Goal: Task Accomplishment & Management: Manage account settings

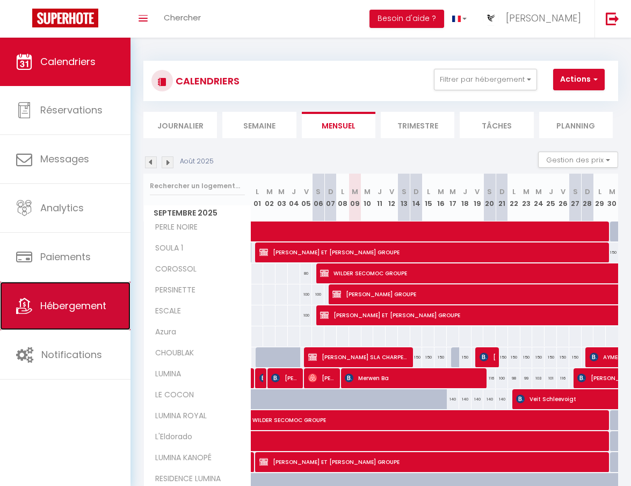
click at [87, 308] on span "Hébergement" at bounding box center [73, 305] width 66 height 13
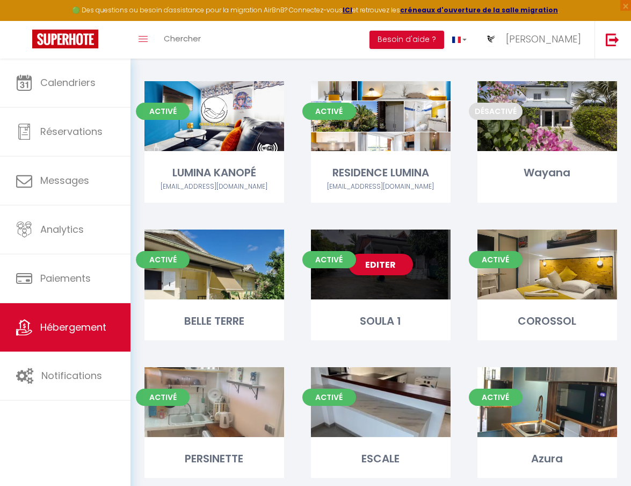
scroll to position [384, 0]
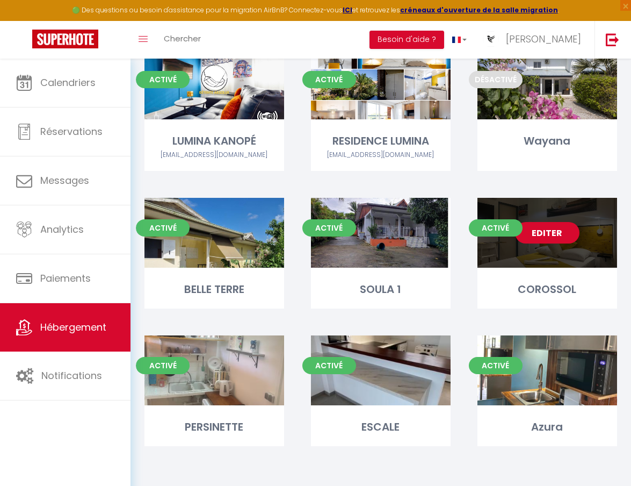
click at [550, 234] on link "Editer" at bounding box center [547, 232] width 64 height 21
select select "3"
select select "2"
select select "1"
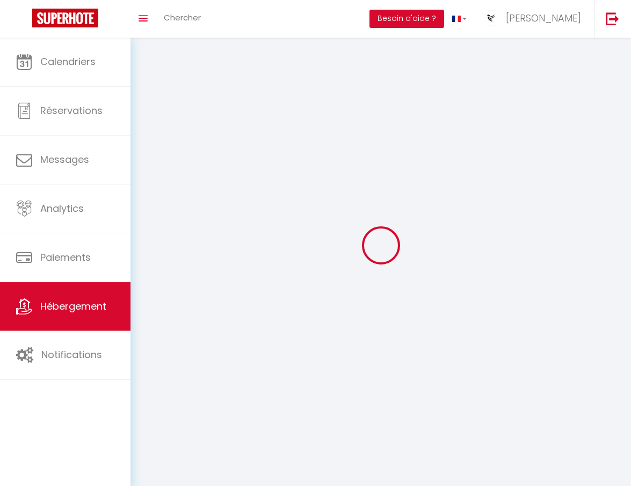
select select
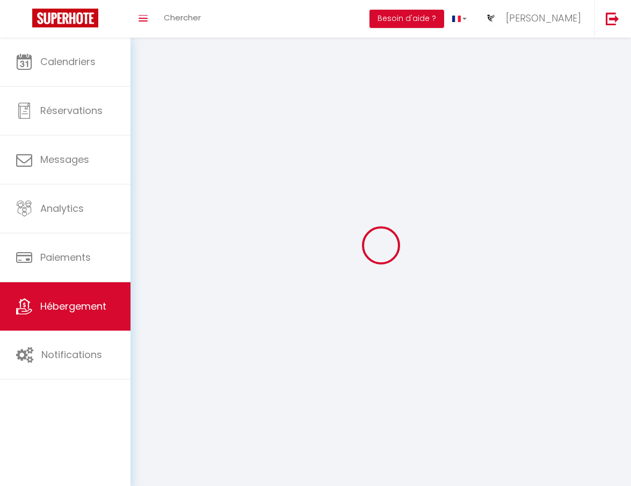
select select
checkbox input "false"
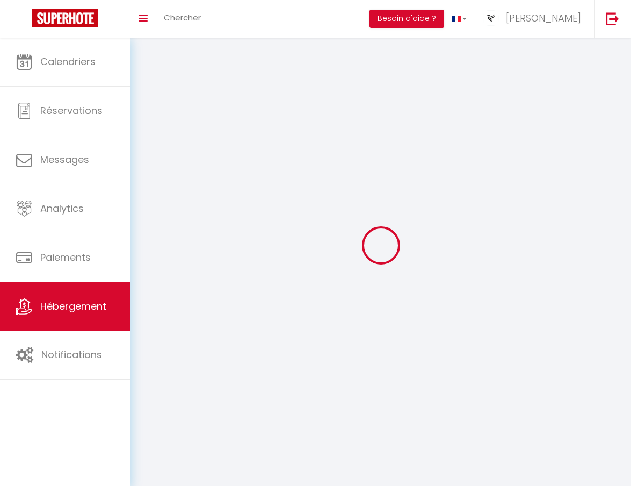
select select
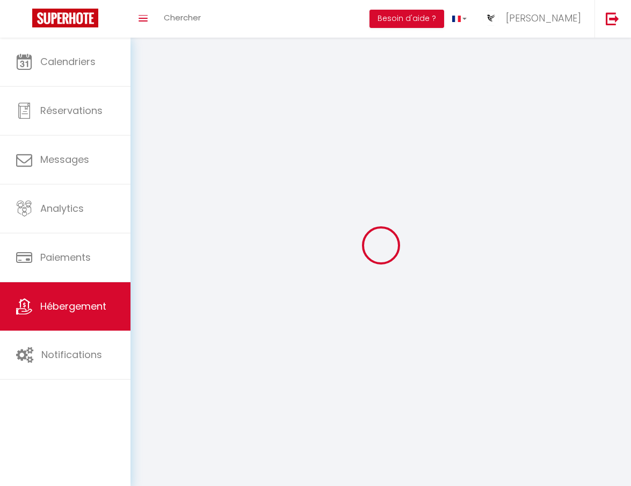
select select
checkbox input "false"
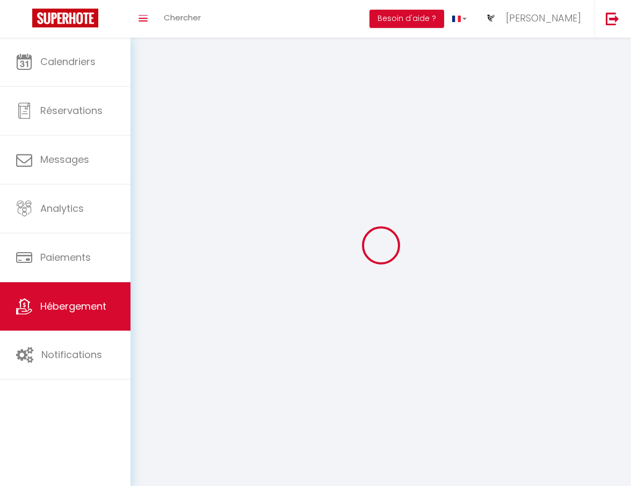
checkbox input "false"
select select
select select "1"
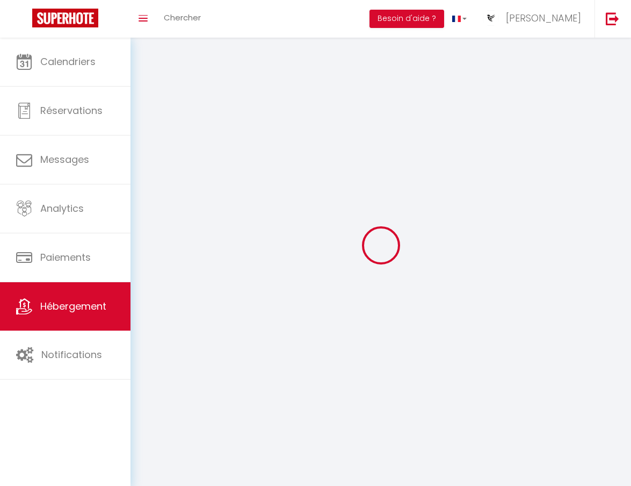
select select
select select "28"
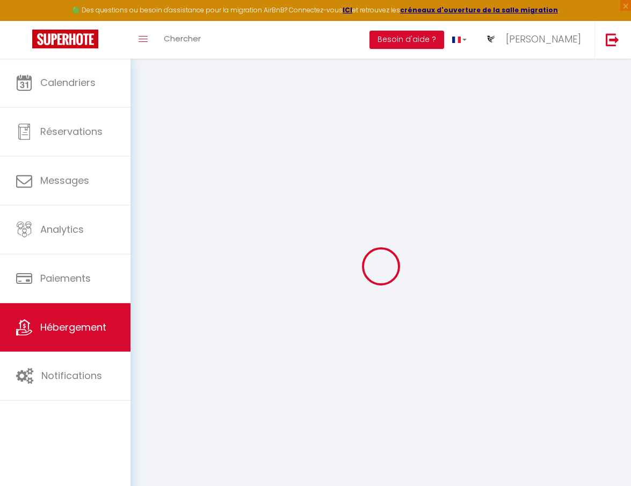
select select
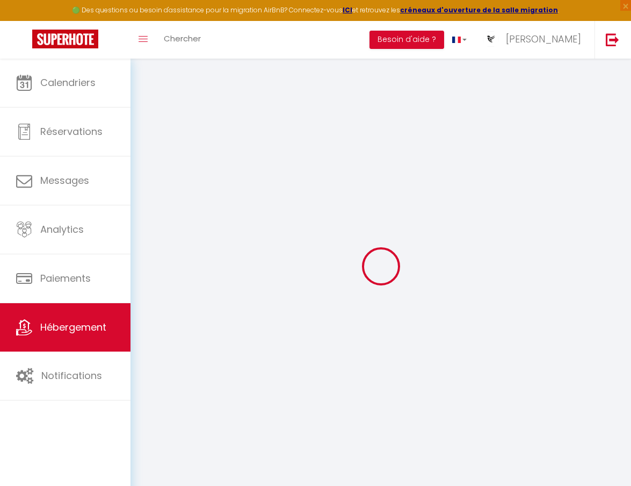
select select
checkbox input "false"
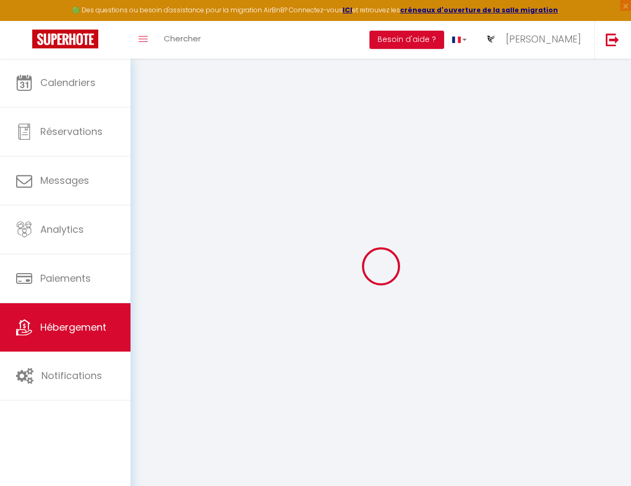
select select
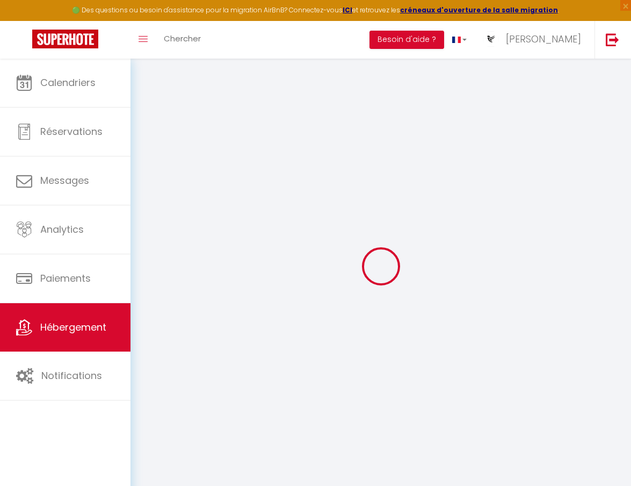
select select
checkbox input "false"
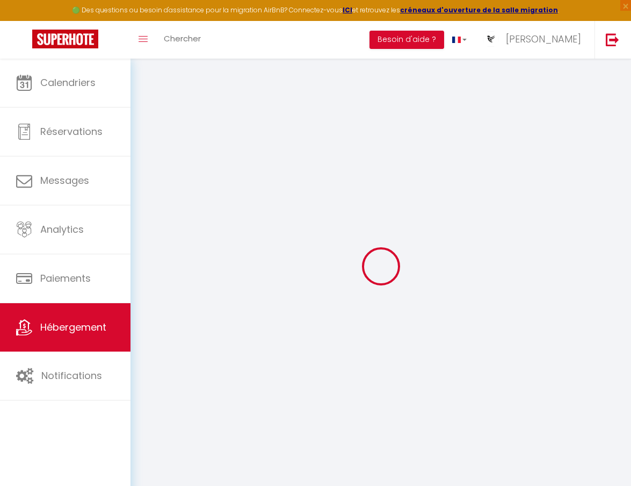
checkbox input "false"
select select
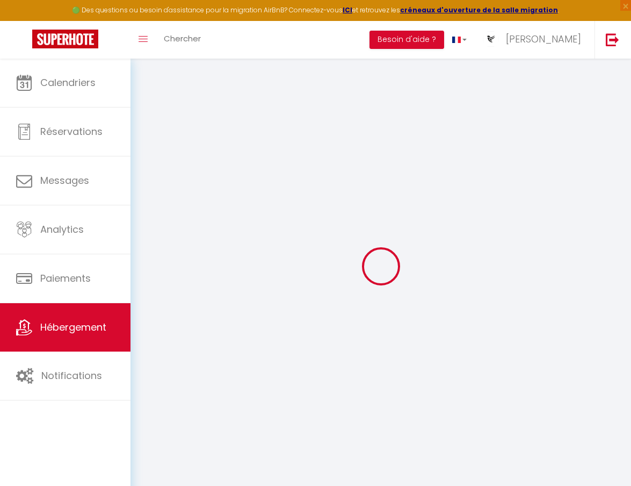
select select
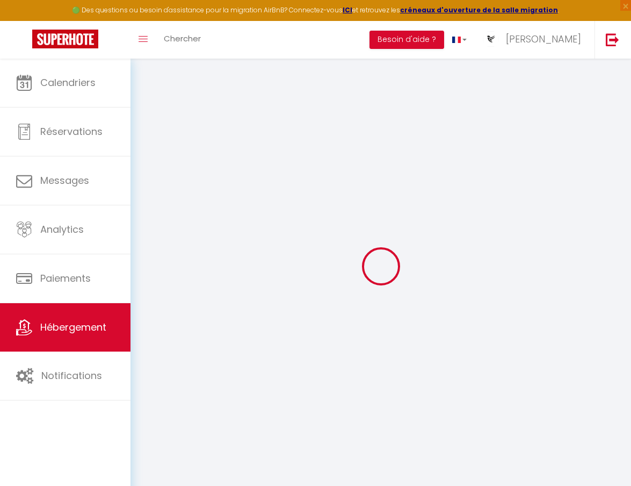
checkbox input "false"
select select
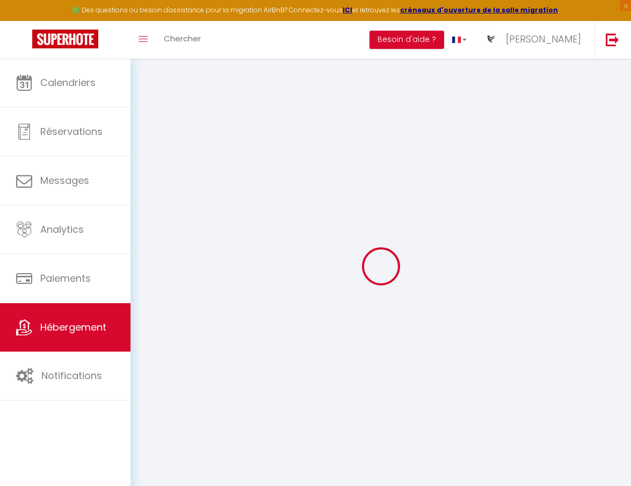
select select
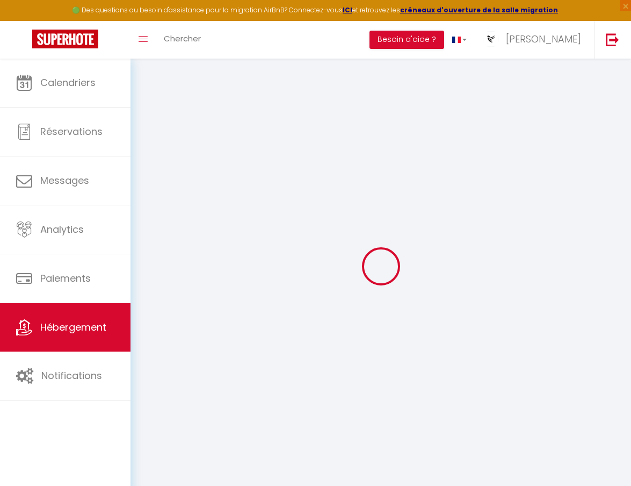
select select
checkbox input "false"
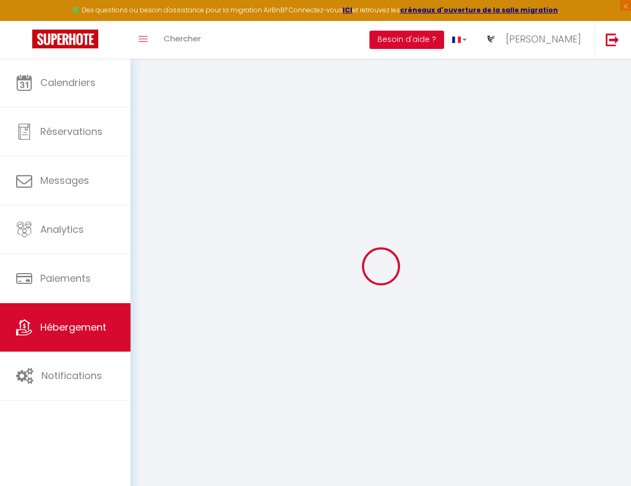
checkbox input "false"
select select
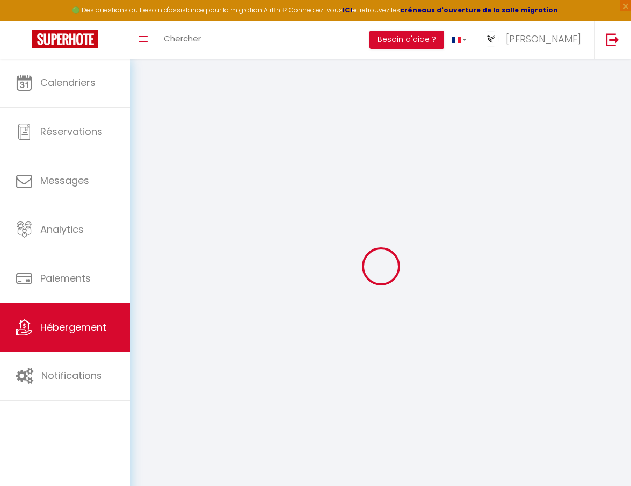
select select
checkbox input "false"
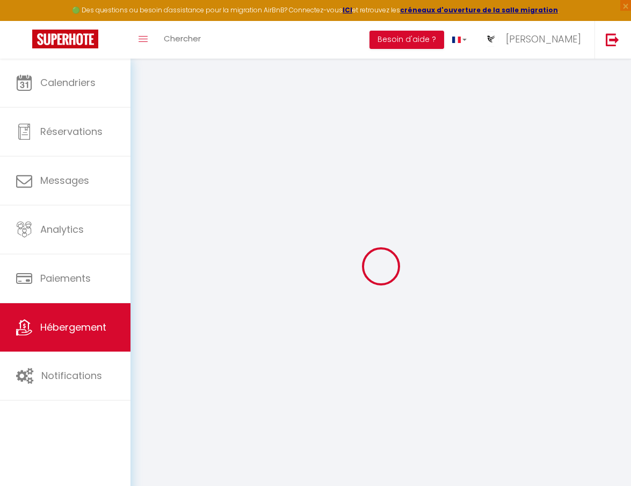
checkbox input "false"
select select
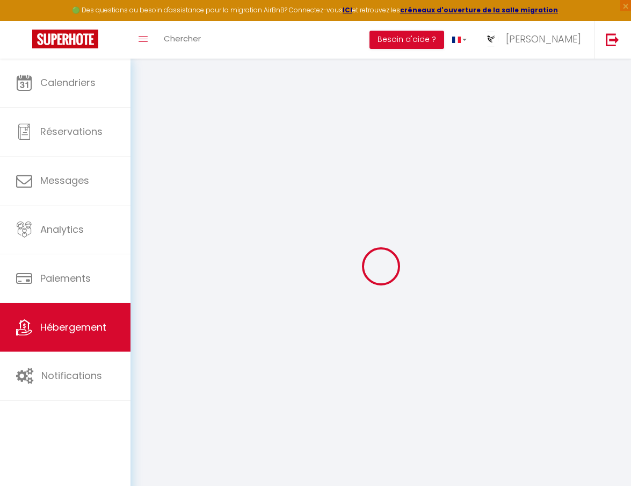
type input "COROSSOL"
type input "[PERSON_NAME]"
type input "SAINT-PHART"
type input "Résidence les flamboyants, Impasse carapa? Route de baduel"
type input "97300"
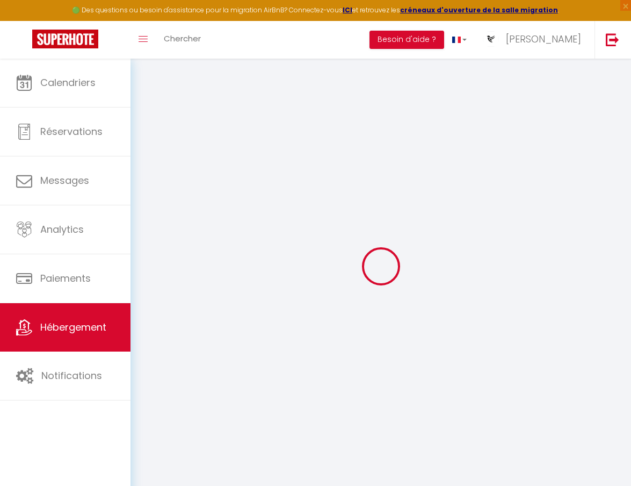
type input "CAYENNE"
select select "2"
type input "150"
type input "50"
type input "1.50"
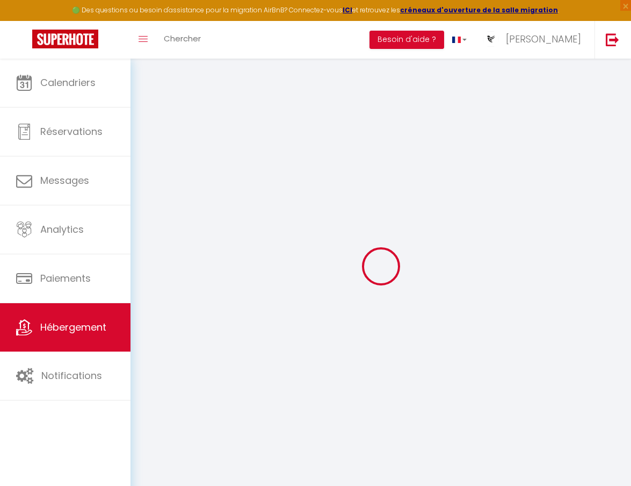
type input "300"
select select
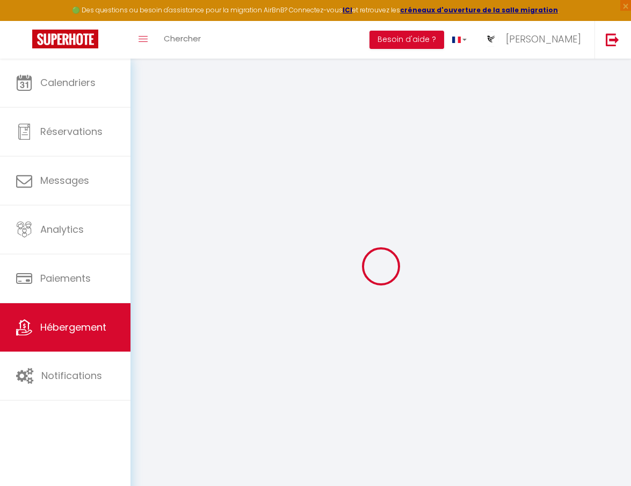
select select
type input "Résidence les flamboyants, Impasse carapa? Route de baduel"
type input "97300"
type input "CAYENNE"
type input "[EMAIL_ADDRESS][DOMAIN_NAME]"
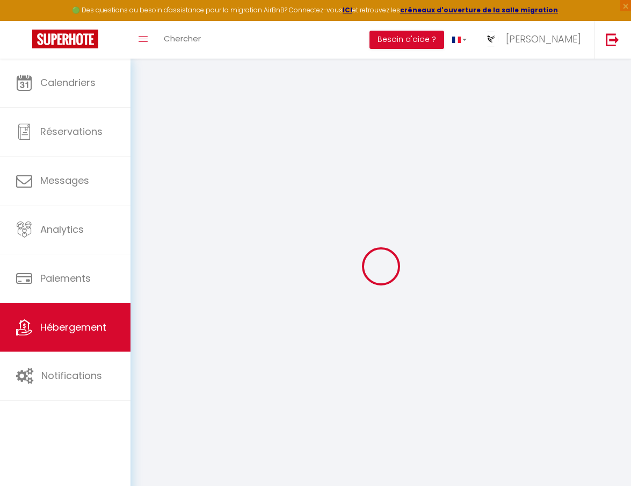
select select
checkbox input "false"
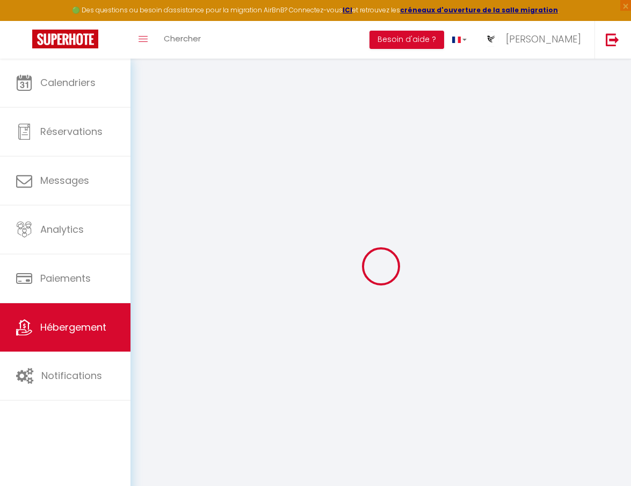
type input "0"
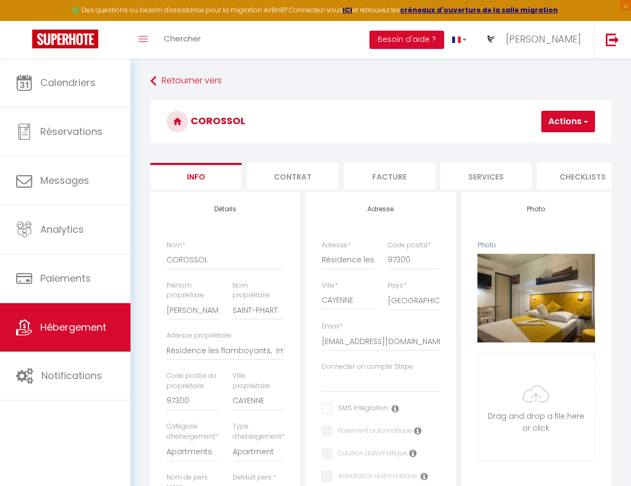
select select
checkbox input "false"
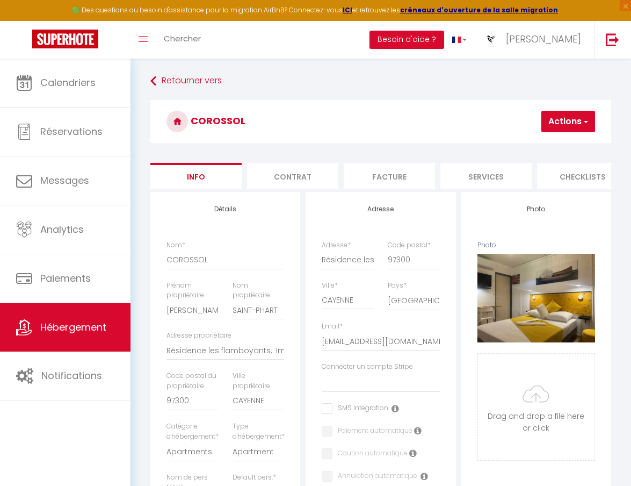
scroll to position [0, 404]
select select
checkbox input "false"
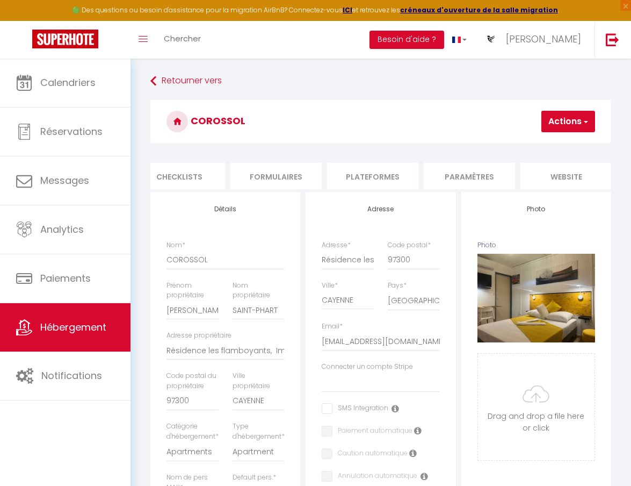
checkbox input "false"
click at [363, 169] on li "Plateformes" at bounding box center [372, 176] width 91 height 26
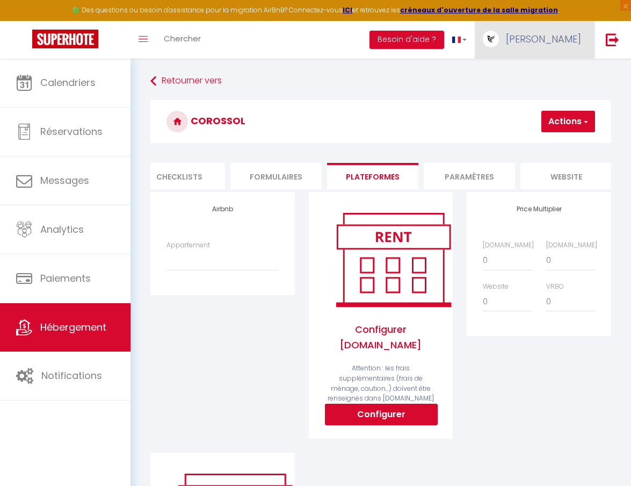
click at [571, 41] on span "[PERSON_NAME]" at bounding box center [543, 38] width 75 height 13
click at [548, 74] on link "Paramètres" at bounding box center [552, 75] width 80 height 18
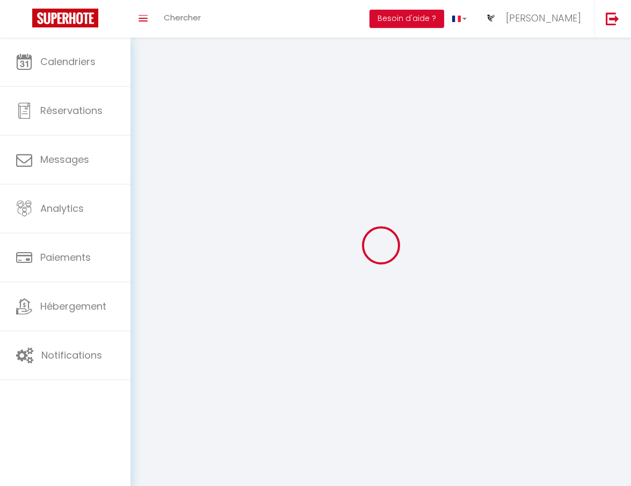
type input "[PERSON_NAME]"
type input "BARCLAIS"
type input "0694354048"
type input "[STREET_ADDRESS][PERSON_NAME]"
type input "97300"
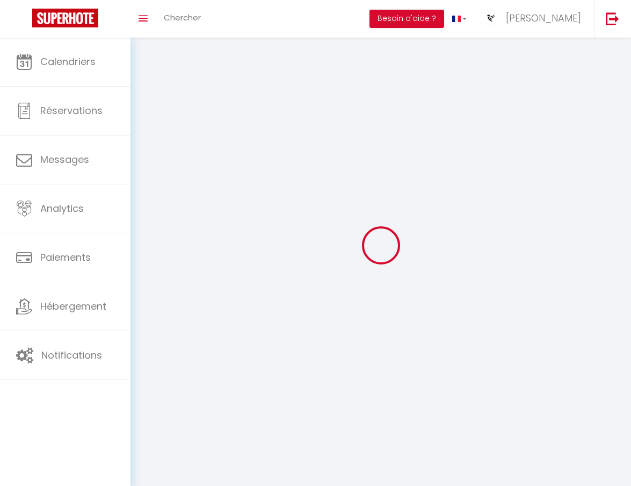
type input "cayenne"
type input "22NTqnRyggFXxBnYbt1y1uR5n"
type input "HULBSFzdviReJqpKClnWJvGPA"
select select "28"
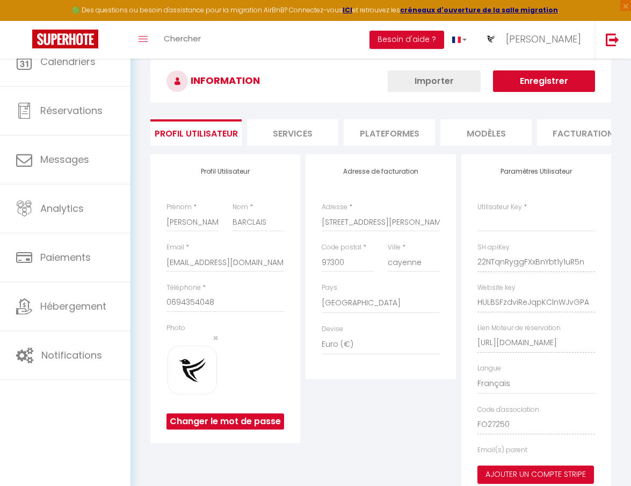
type input "22NTqnRyggFXxBnYbt1y1uR5n"
type input "HULBSFzdviReJqpKClnWJvGPA"
type input "[URL][DOMAIN_NAME]"
select select "fr"
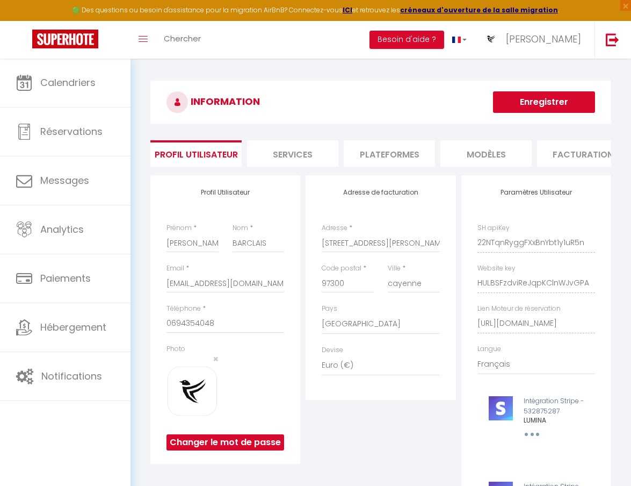
click at [394, 152] on li "Plateformes" at bounding box center [389, 153] width 91 height 26
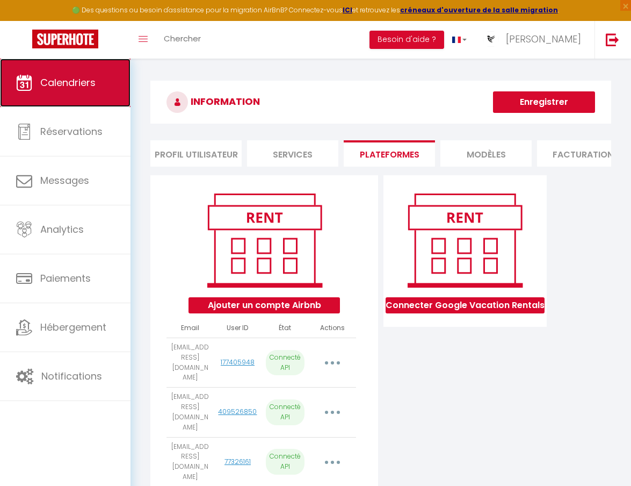
click at [61, 78] on span "Calendriers" at bounding box center [67, 82] width 55 height 13
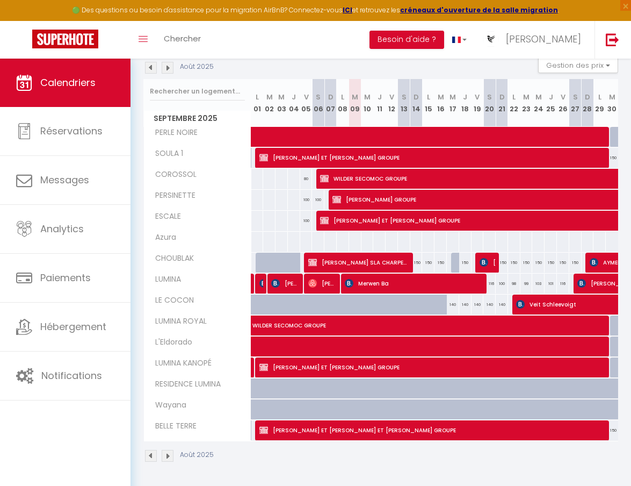
scroll to position [124, 0]
click at [366, 232] on div at bounding box center [367, 242] width 13 height 20
type input "Mer 10 Septembre 2025"
type input "Jeu 11 Septembre 2025"
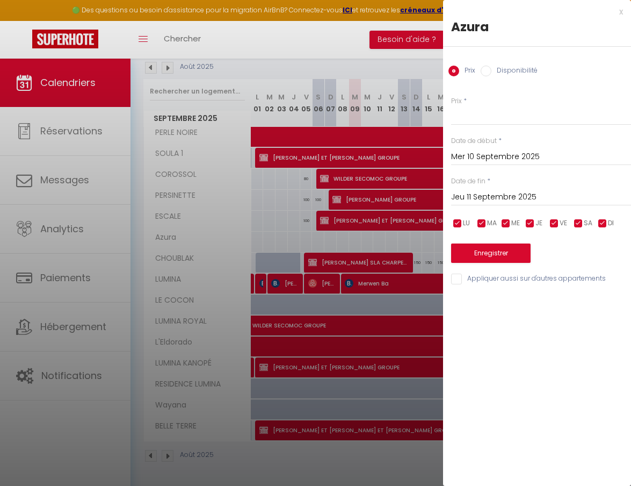
click at [502, 68] on label "Disponibilité" at bounding box center [515, 72] width 46 height 12
click at [492, 68] on input "Disponibilité" at bounding box center [486, 71] width 11 height 11
radio input "true"
click at [454, 71] on input "Prix" at bounding box center [454, 71] width 11 height 11
radio input "true"
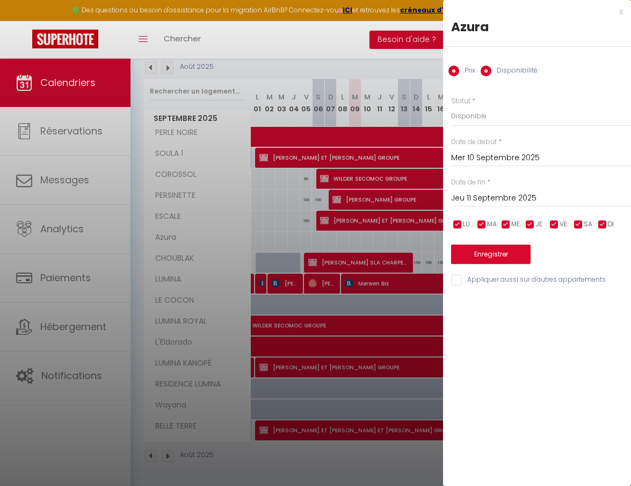
radio input "false"
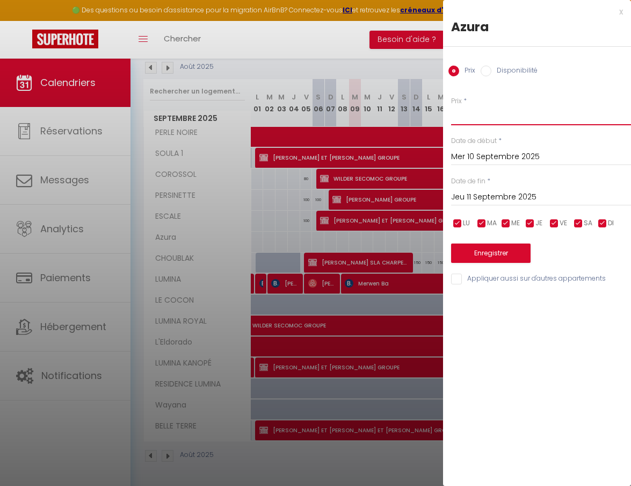
click at [465, 125] on input "Prix" at bounding box center [541, 115] width 180 height 19
type input "80"
click at [499, 188] on div "[DATE] < [DATE] > Dim Lun Mar Mer Jeu Ven Sam 1 2 3 4 5 6 7 8 9 10 11 12 13 14 …" at bounding box center [541, 195] width 180 height 19
click at [497, 196] on input "Jeu 11 Septembre 2025" at bounding box center [541, 197] width 180 height 14
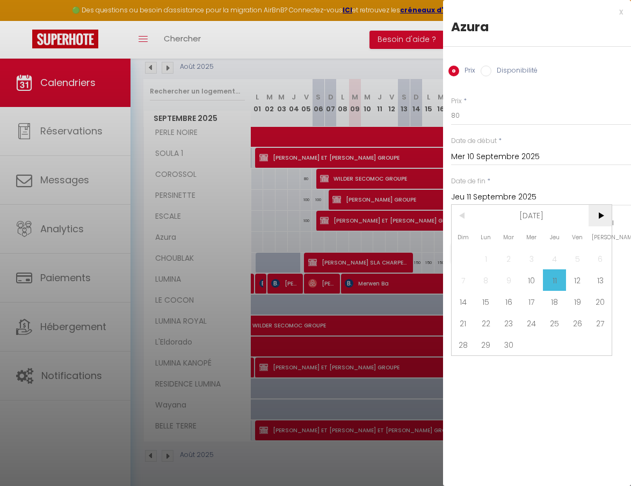
click at [601, 213] on span ">" at bounding box center [600, 215] width 23 height 21
click at [600, 213] on span ">" at bounding box center [600, 215] width 23 height 21
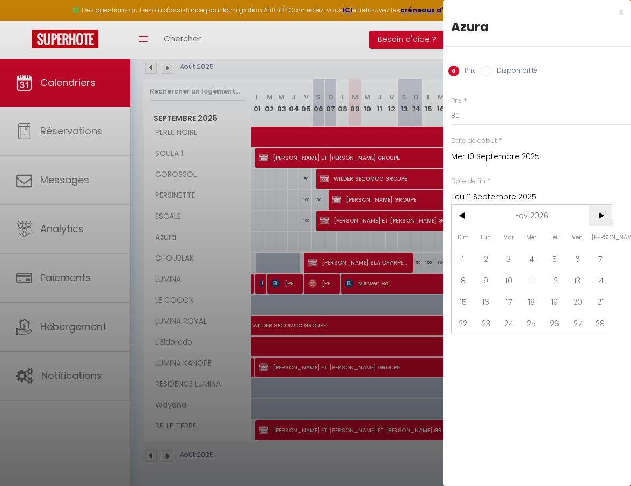
click at [600, 213] on span ">" at bounding box center [600, 215] width 23 height 21
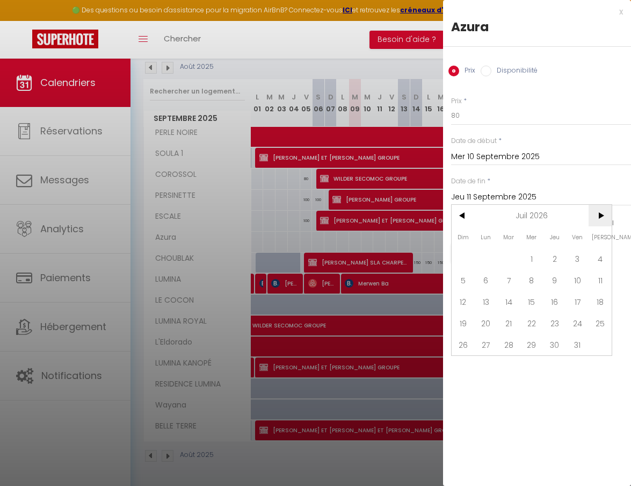
click at [600, 213] on span ">" at bounding box center [600, 215] width 23 height 21
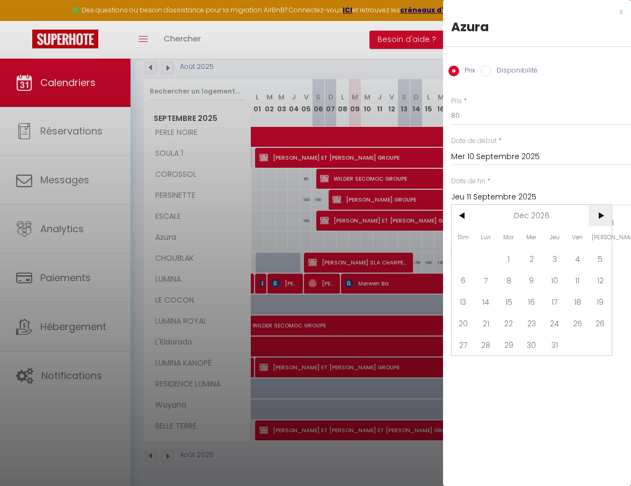
click at [600, 213] on span ">" at bounding box center [600, 215] width 23 height 21
click at [460, 217] on span "<" at bounding box center [463, 215] width 23 height 21
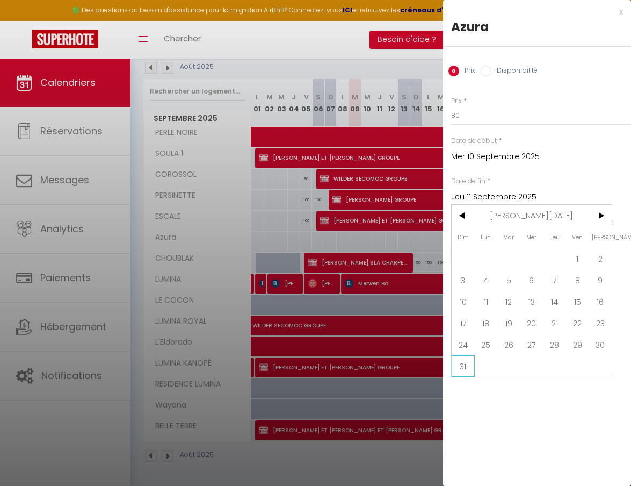
click at [462, 368] on span "31" at bounding box center [463, 365] width 23 height 21
type input "Dim 31 Janvier 2027"
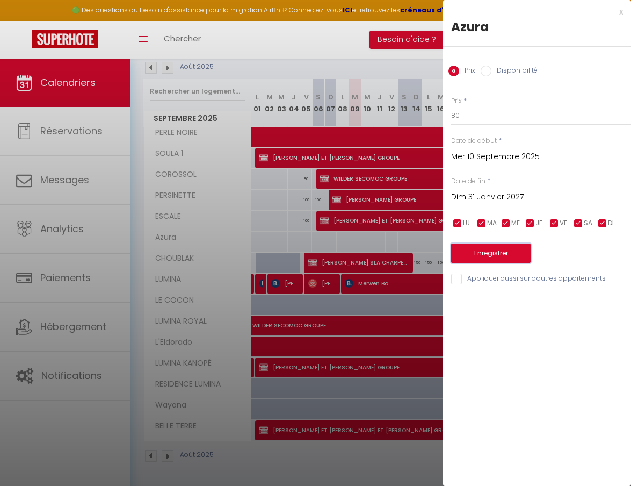
click at [496, 253] on button "Enregistrer" at bounding box center [491, 252] width 80 height 19
type input "[DATE]"
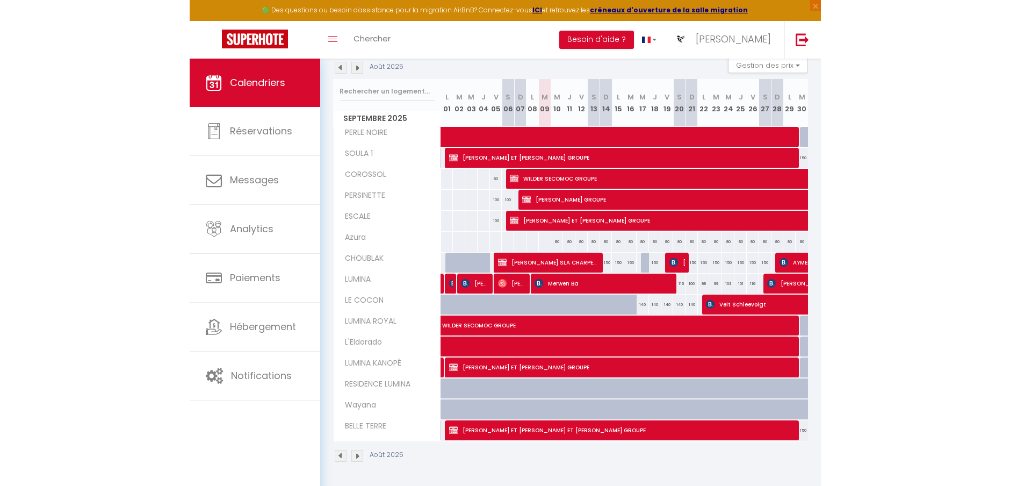
scroll to position [91, 0]
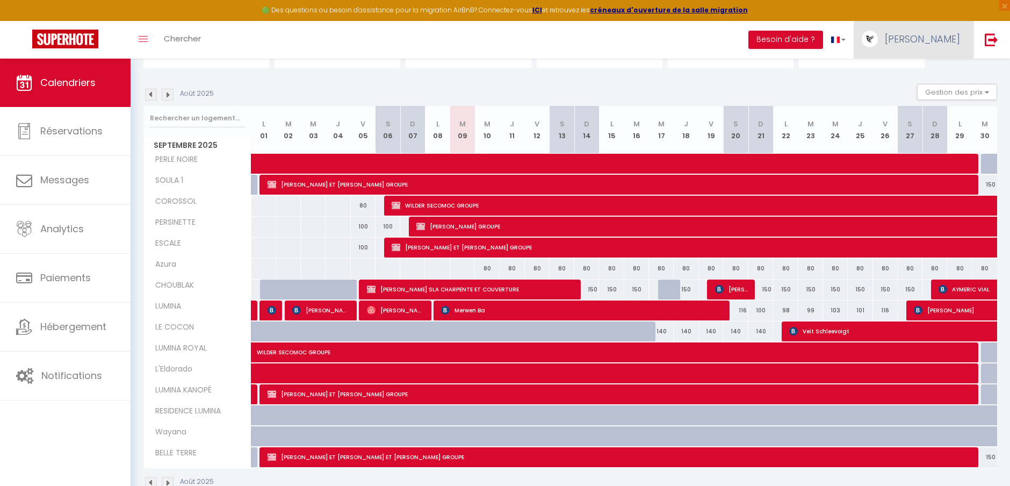
click at [639, 42] on span "[PERSON_NAME]" at bounding box center [922, 38] width 75 height 13
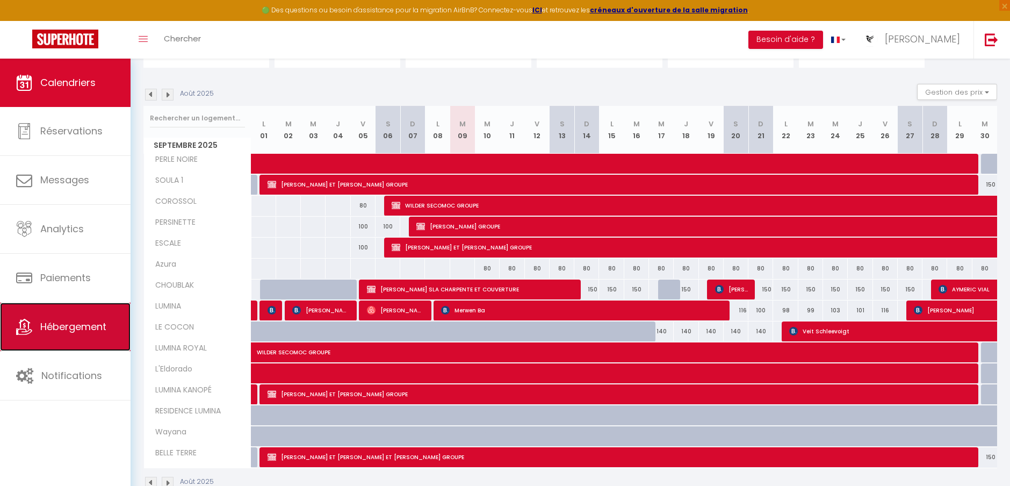
click at [84, 326] on span "Hébergement" at bounding box center [73, 326] width 66 height 13
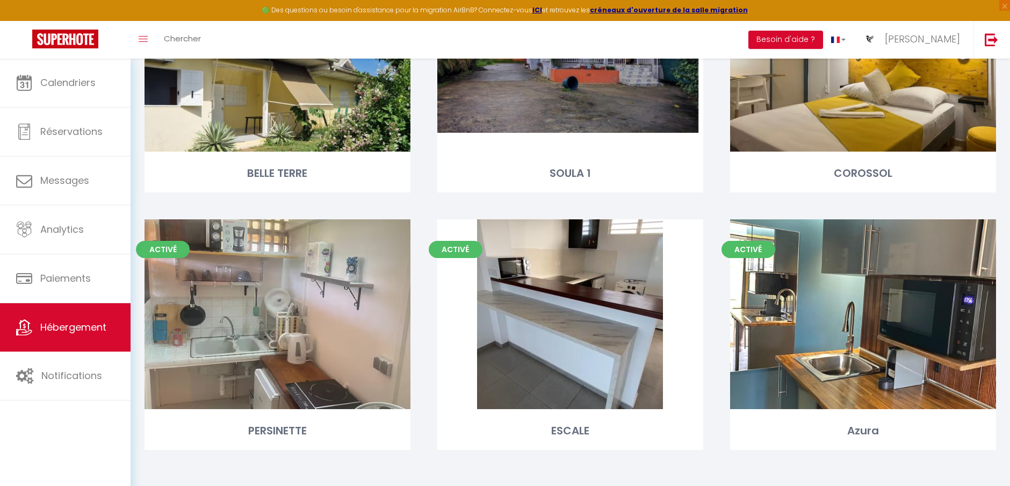
scroll to position [983, 0]
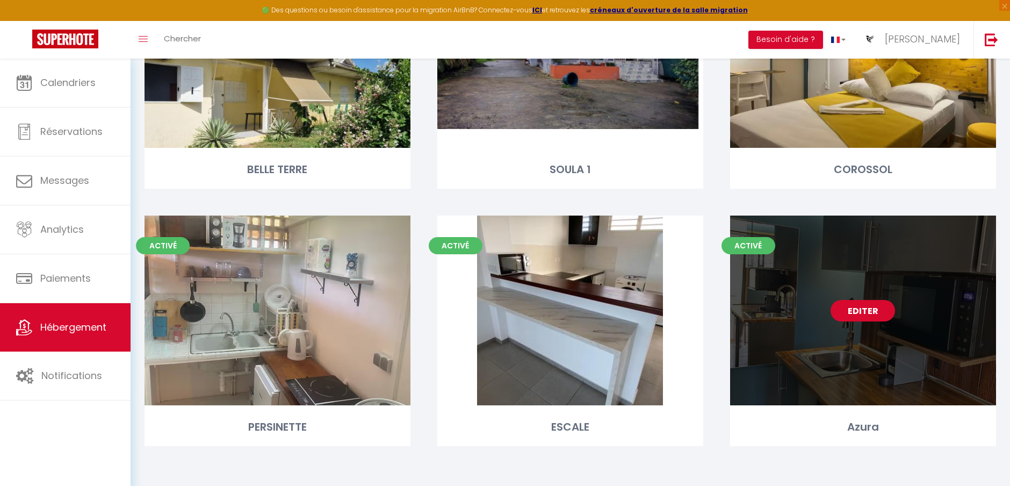
click at [639, 313] on link "Editer" at bounding box center [863, 310] width 64 height 21
select select "3"
select select "2"
select select "1"
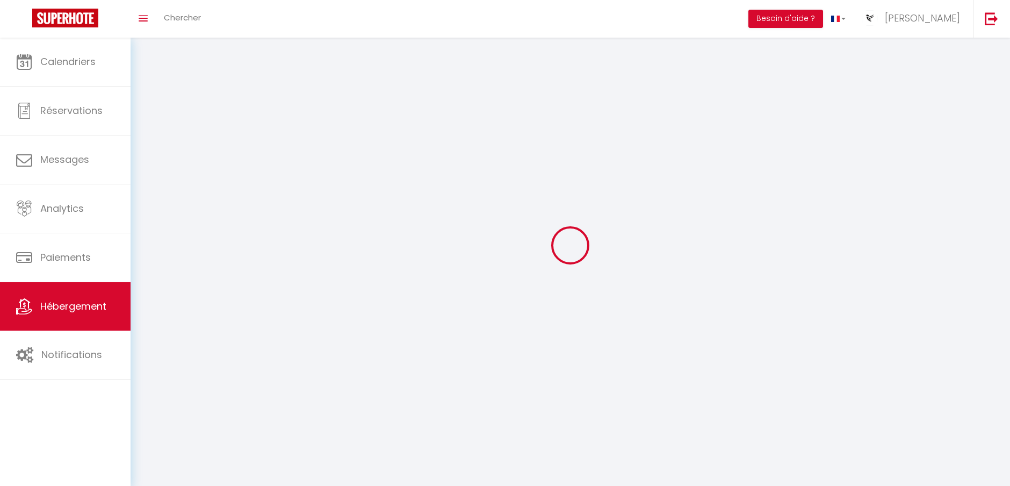
select select
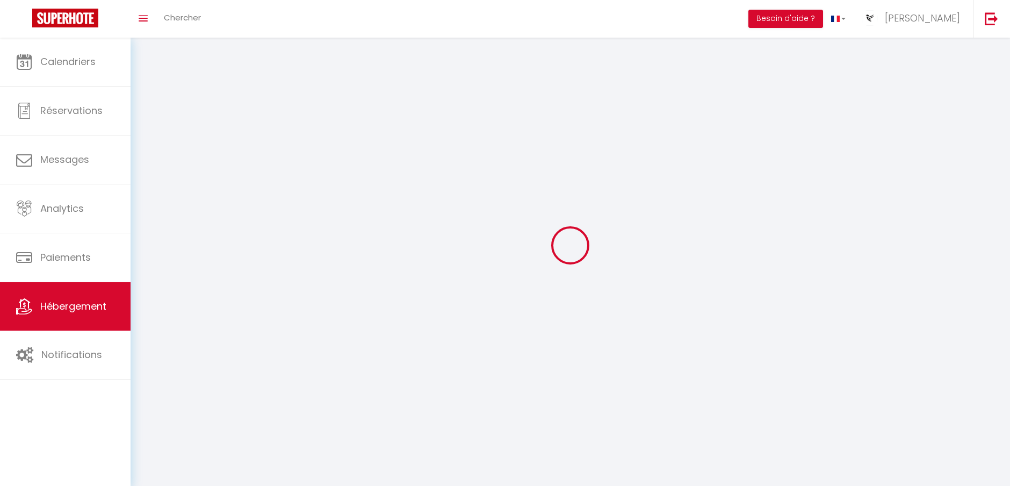
select select
checkbox input "false"
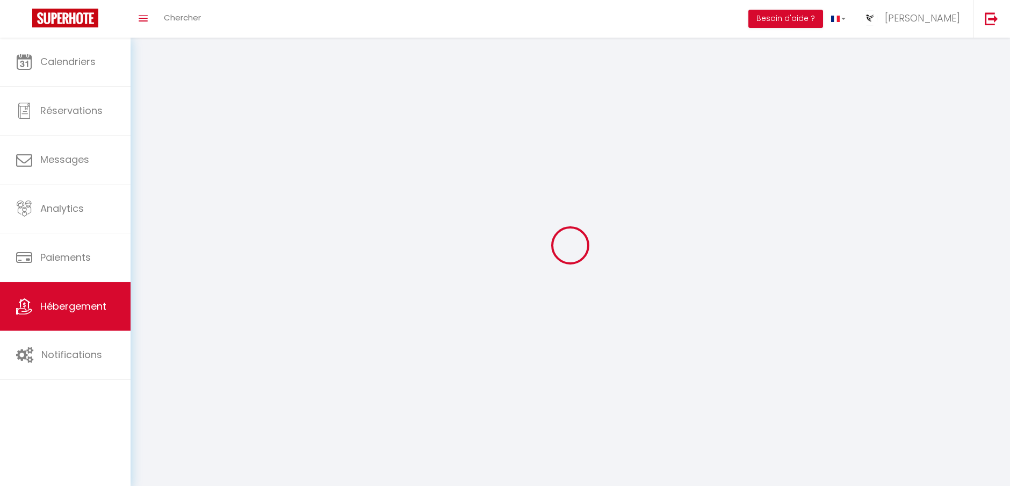
select select
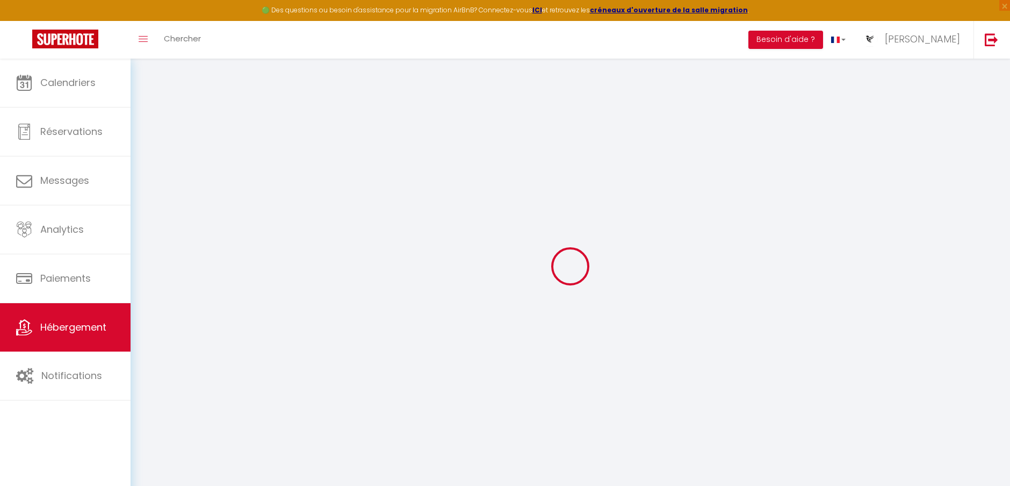
select select
checkbox input "false"
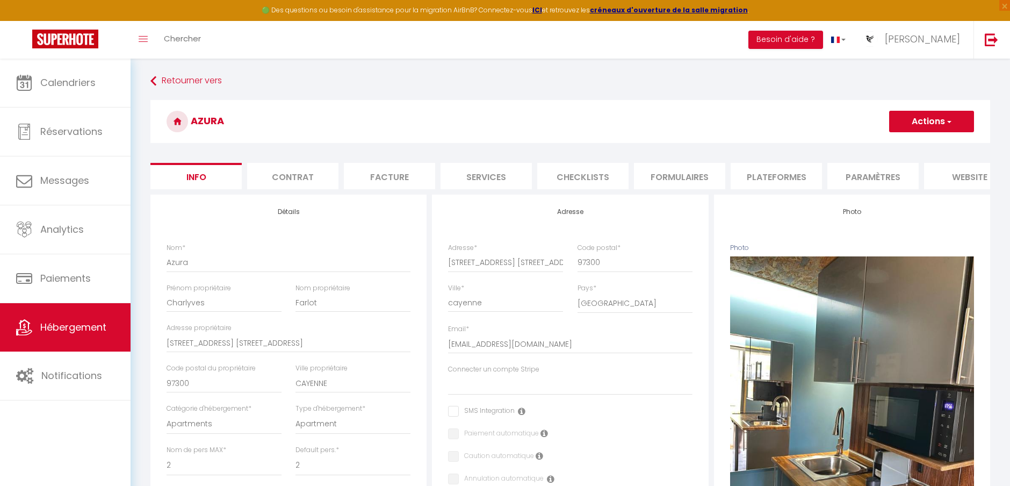
select select
checkbox input "false"
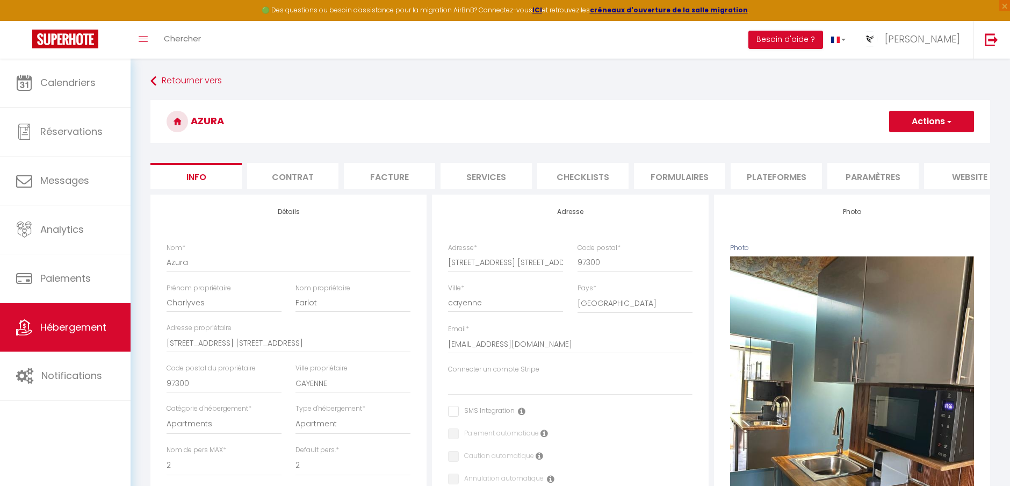
click at [639, 173] on li "Plateformes" at bounding box center [776, 176] width 91 height 26
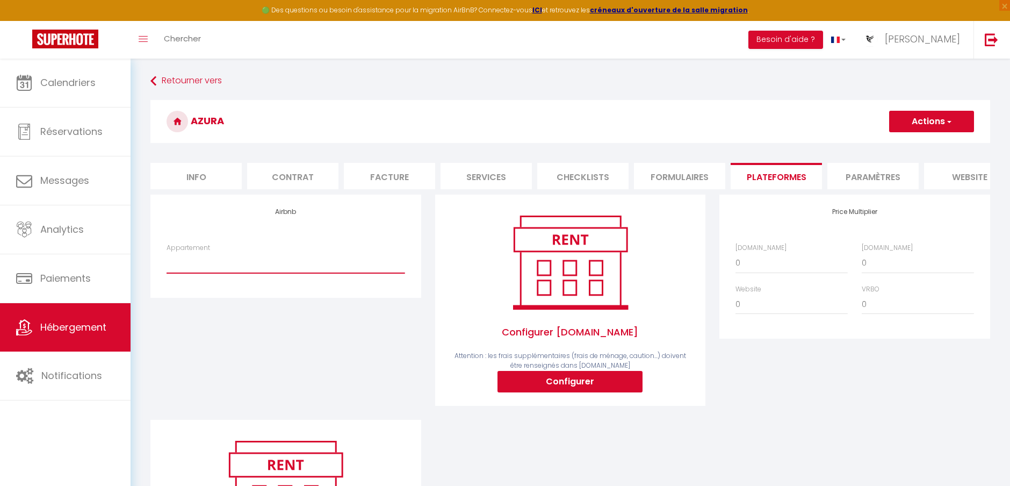
click at [288, 273] on select "Lumina - DestinationGuyane - Séjours d'affaires - [EMAIL_ADDRESS][DOMAIN_NAME] …" at bounding box center [286, 263] width 238 height 20
click at [357, 132] on h3 "Azura" at bounding box center [570, 121] width 840 height 43
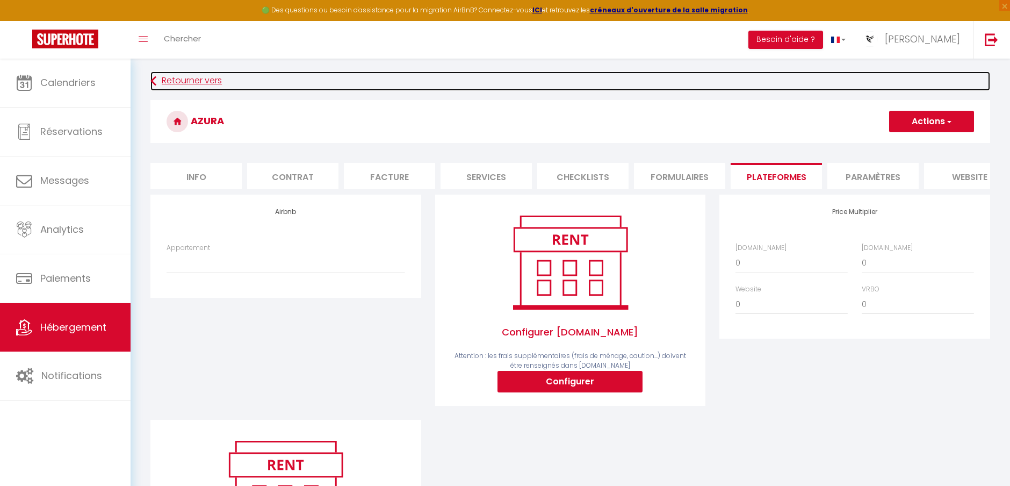
click at [154, 81] on icon at bounding box center [153, 80] width 6 height 19
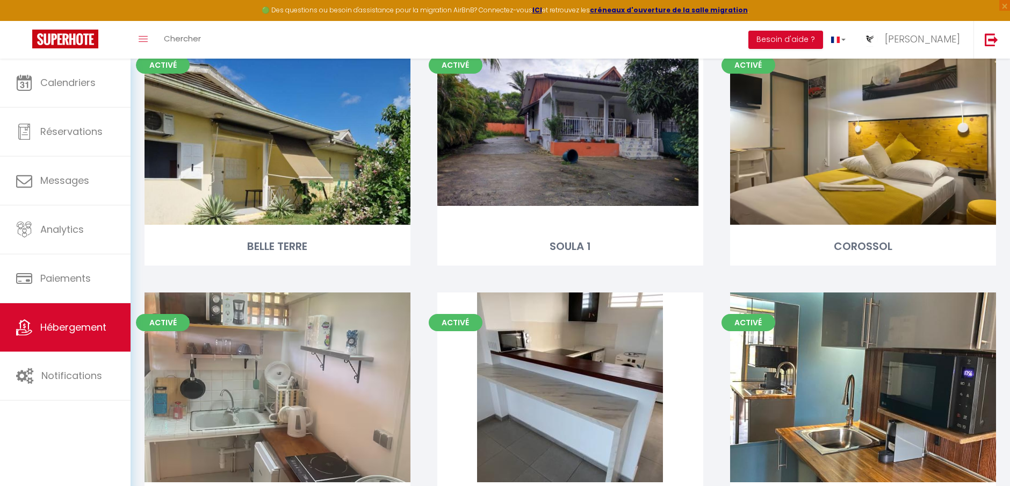
scroll to position [983, 0]
